Goal: Information Seeking & Learning: Find specific fact

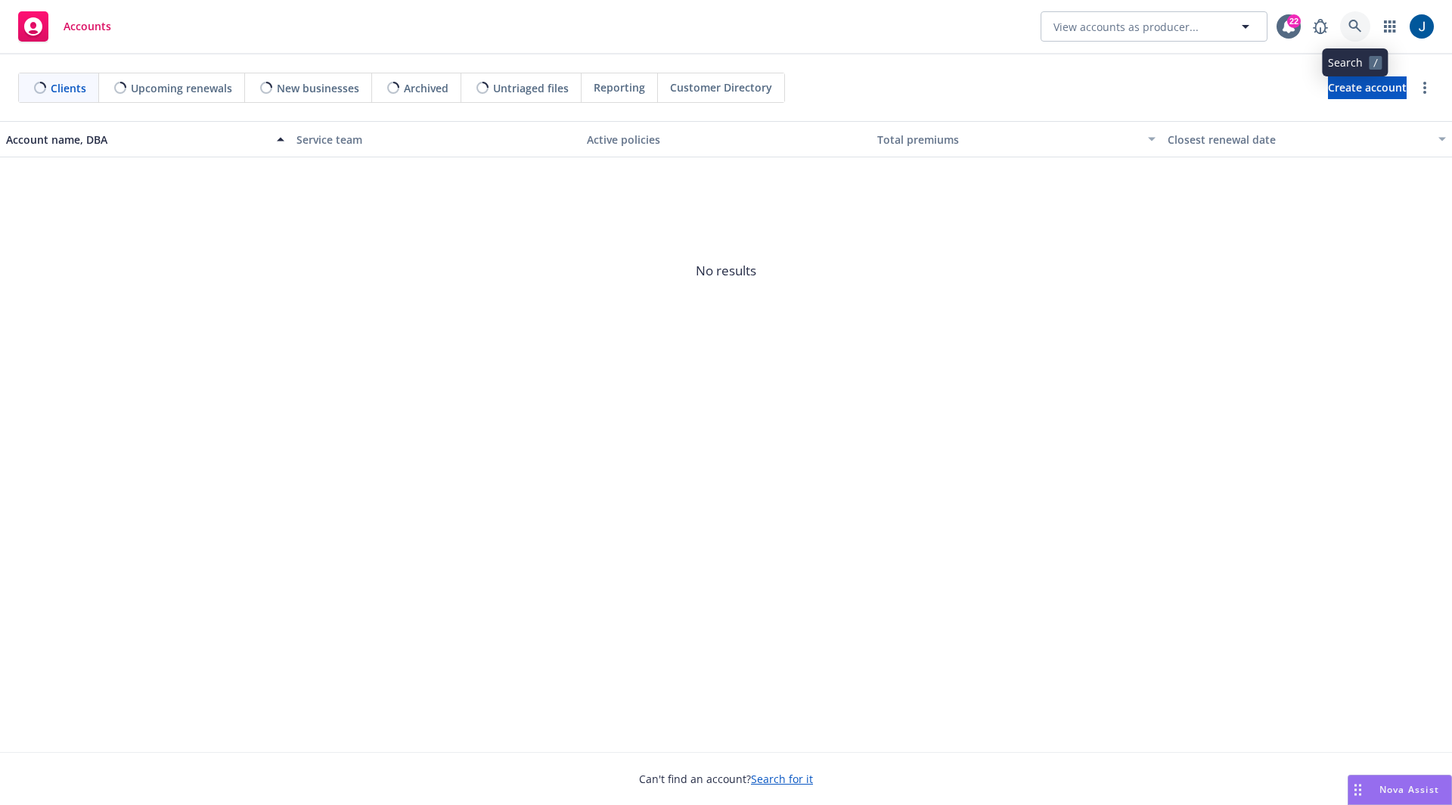
click at [1353, 29] on icon at bounding box center [1355, 27] width 14 height 14
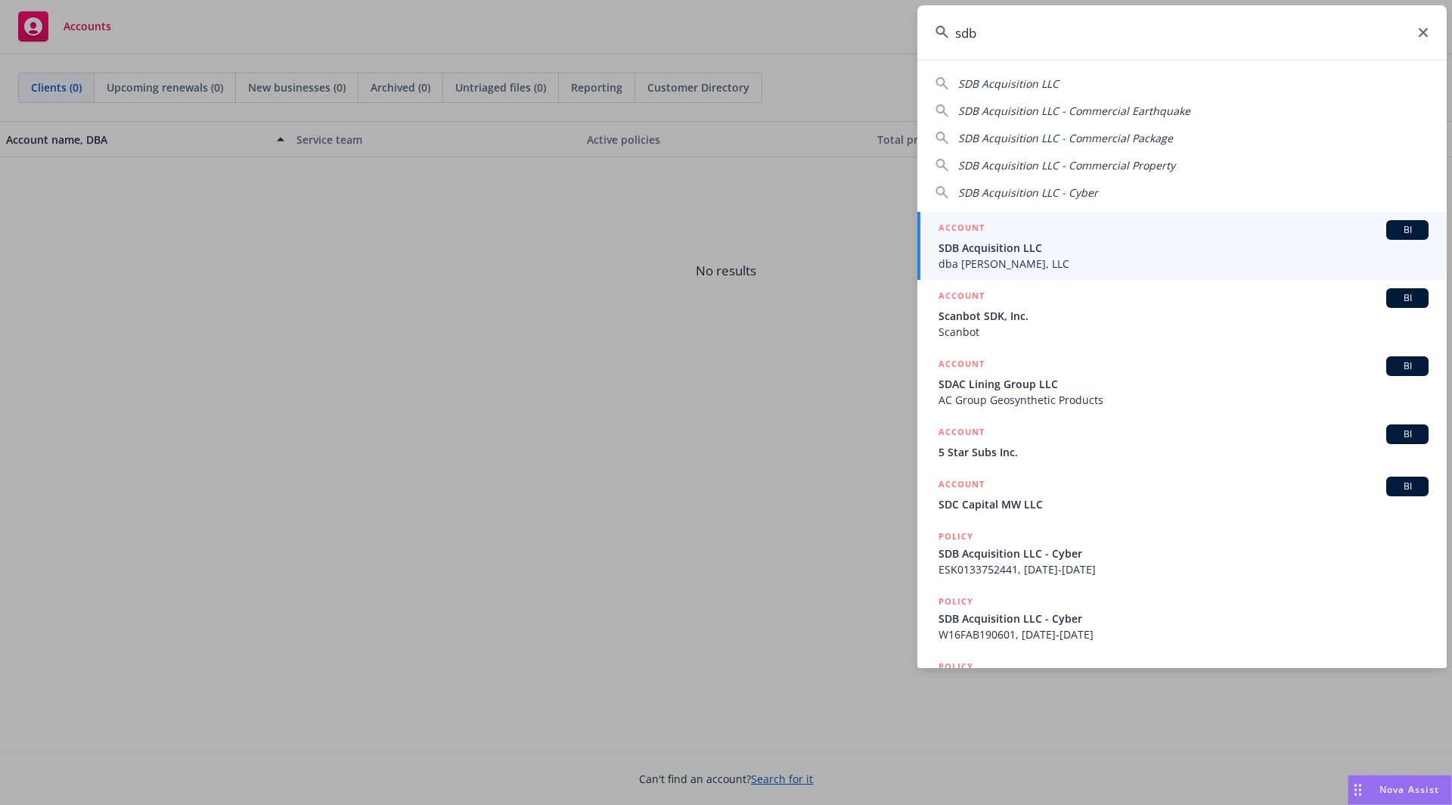
type input "sdb"
click at [1037, 253] on span "SDB Acquisition LLC" at bounding box center [1183, 248] width 490 height 16
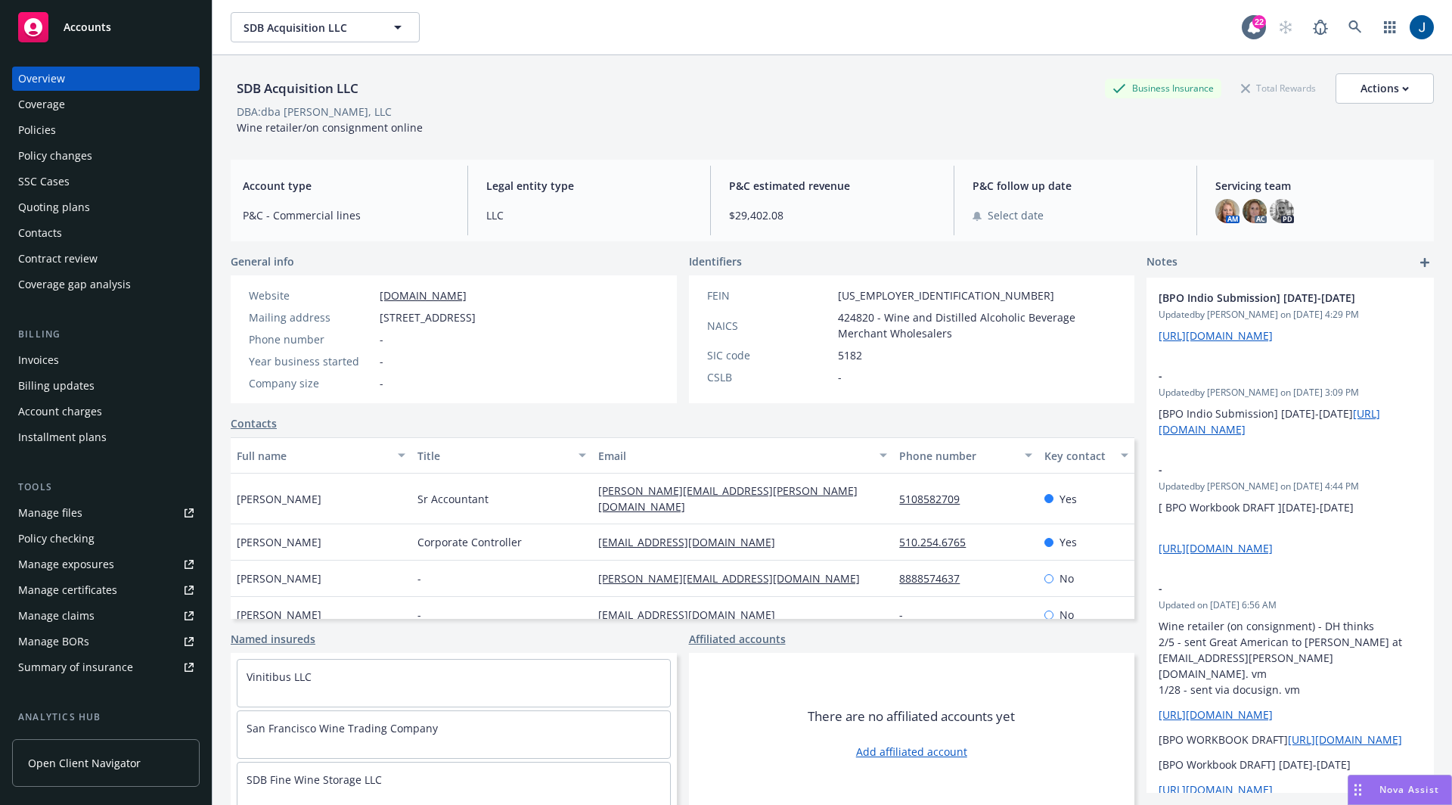
click at [78, 129] on div "Policies" at bounding box center [105, 130] width 175 height 24
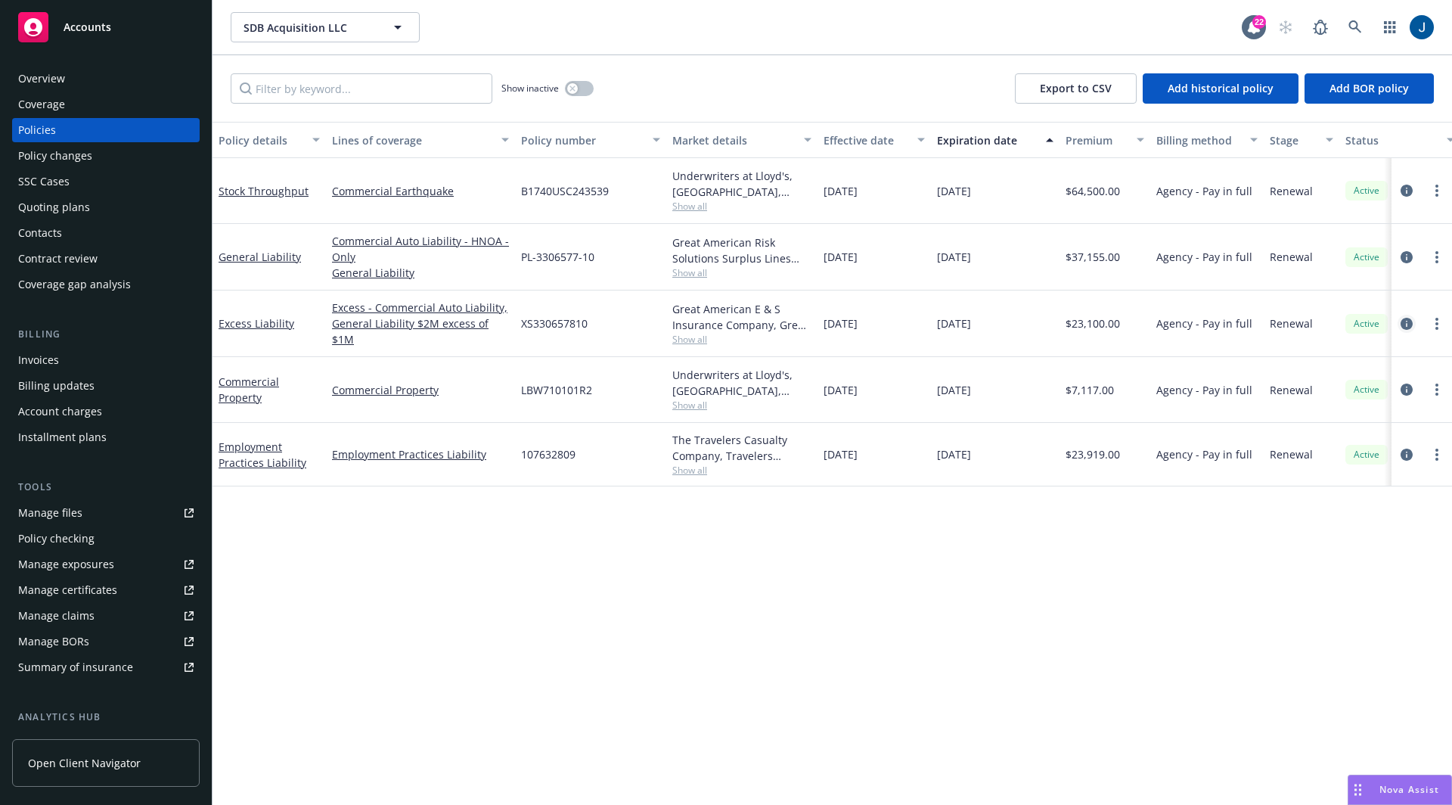
click at [1409, 321] on icon "circleInformation" at bounding box center [1406, 324] width 12 height 12
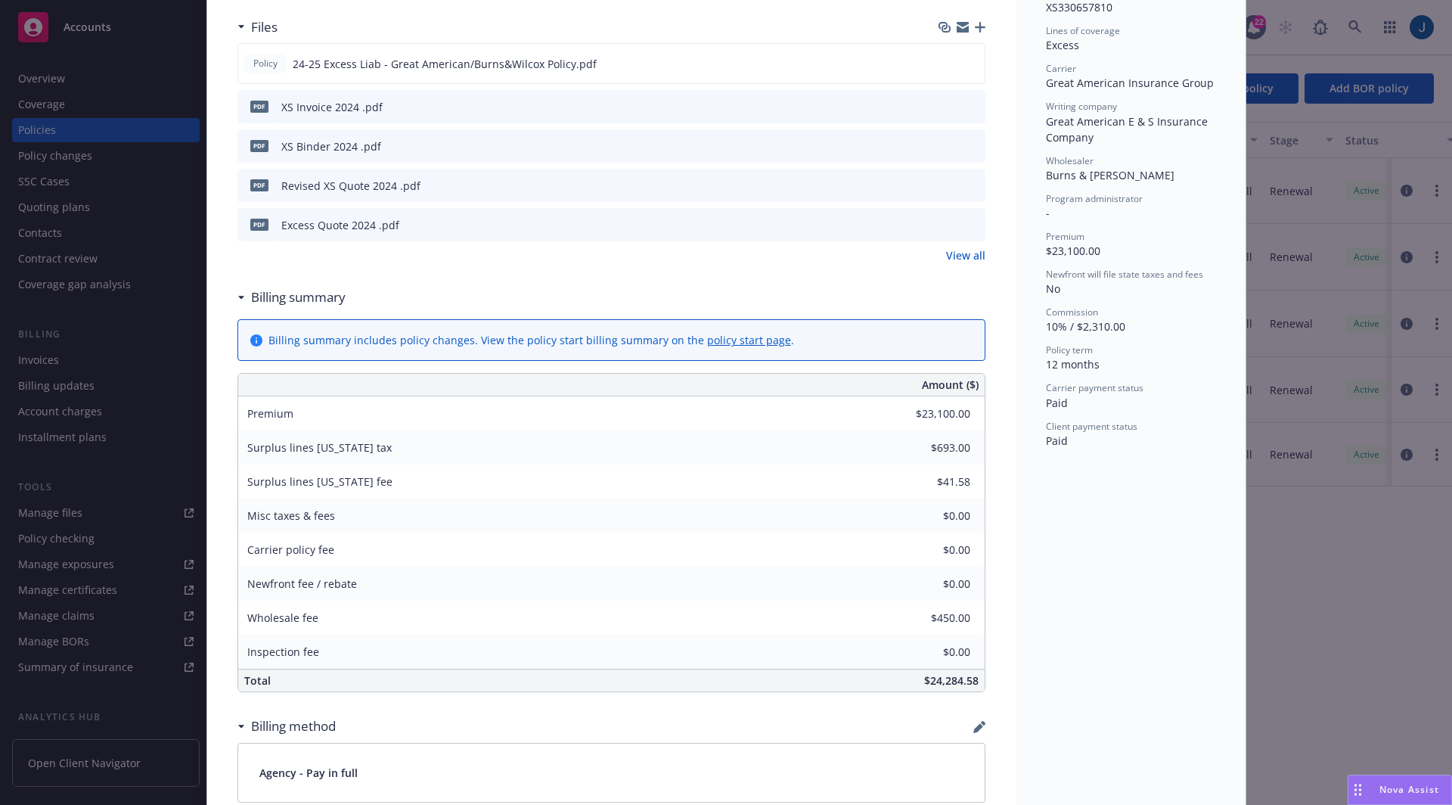
scroll to position [431, 0]
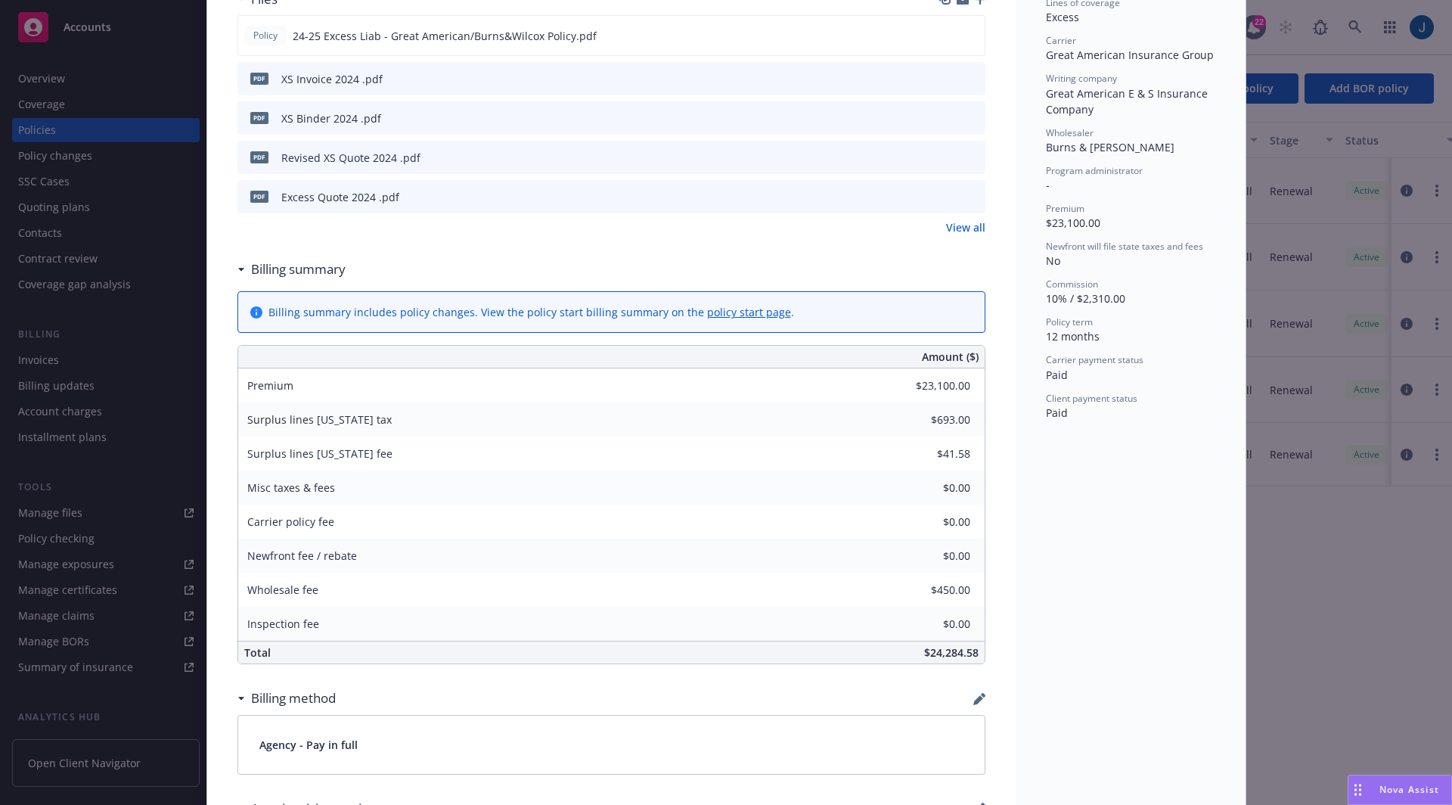
click at [1305, 606] on div "Policy Excess Liability Add internal notes here... View claims View scheduled i…" at bounding box center [726, 402] width 1452 height 805
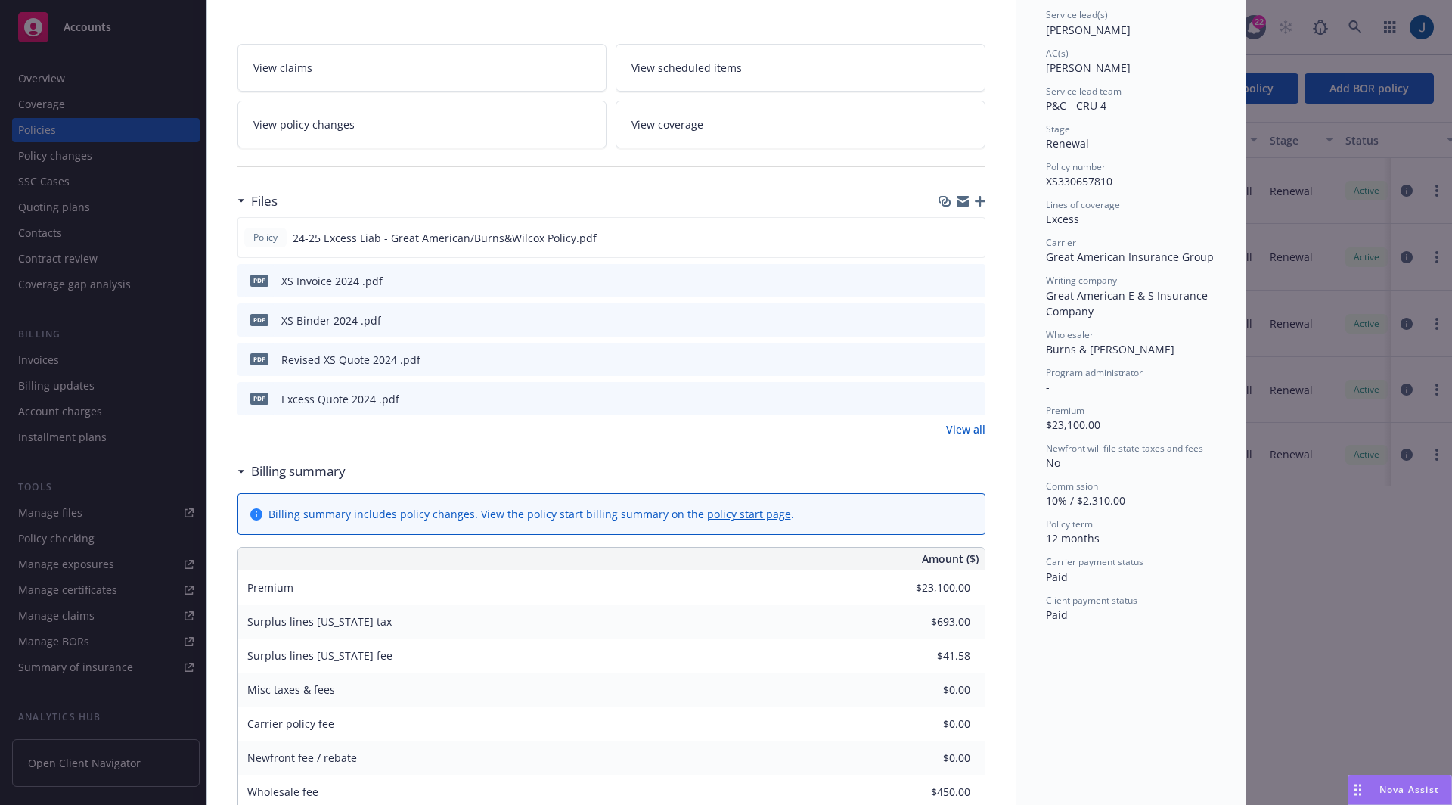
scroll to position [0, 0]
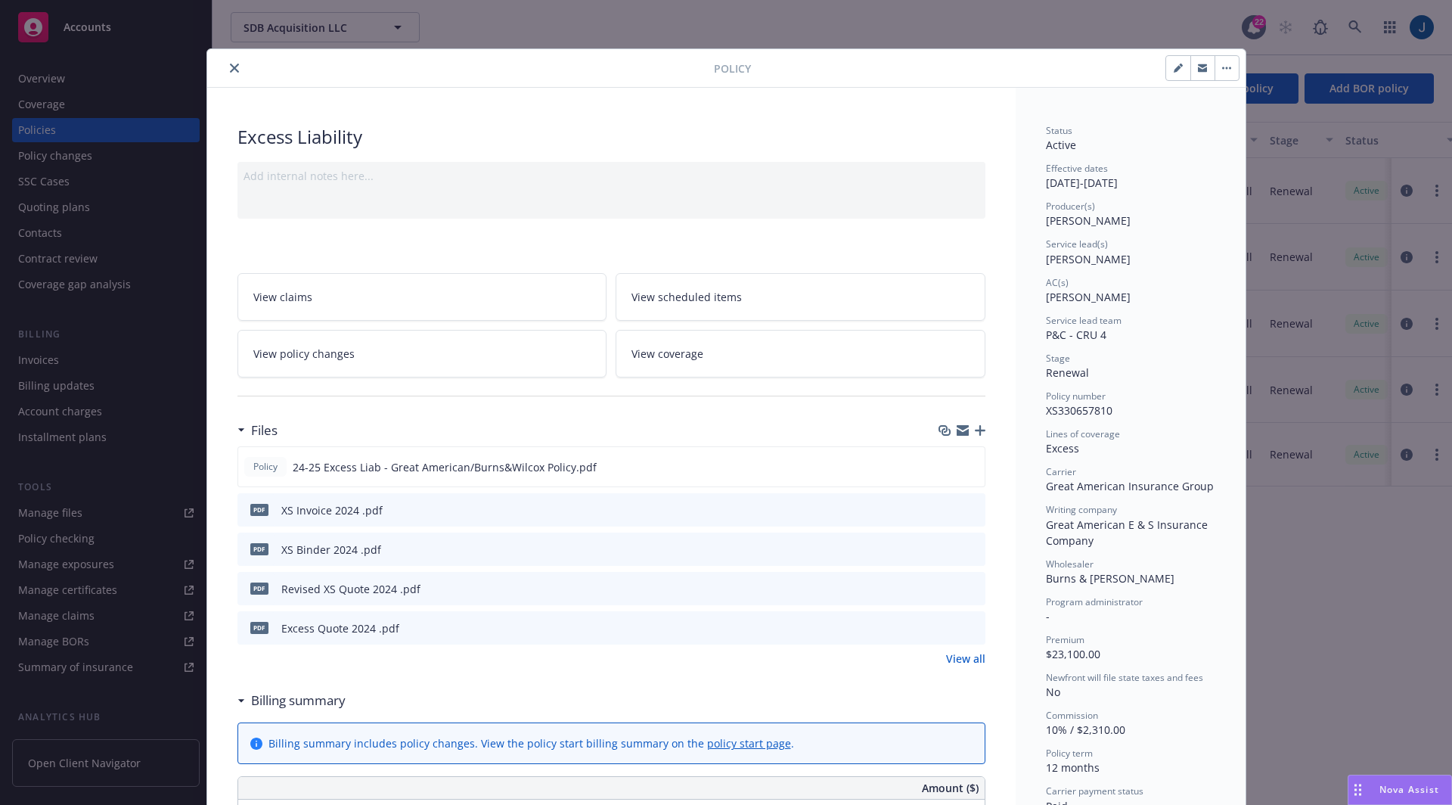
click at [233, 71] on button "close" at bounding box center [234, 68] width 18 height 18
